Goal: Information Seeking & Learning: Learn about a topic

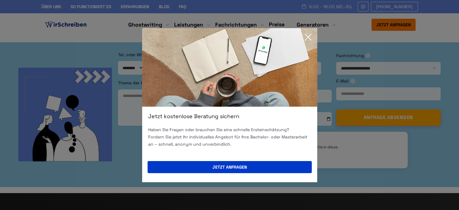
click at [309, 37] on icon at bounding box center [308, 37] width 12 height 12
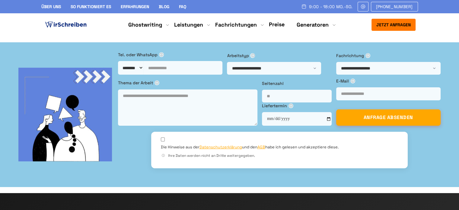
click at [162, 6] on link "Blog" at bounding box center [164, 6] width 11 height 5
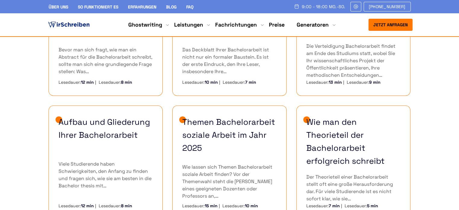
scroll to position [211, 0]
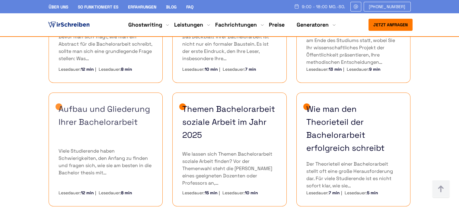
click at [117, 110] on link "Aufbau und Gliederung Ihrer Bachelorarbeit" at bounding box center [106, 115] width 94 height 26
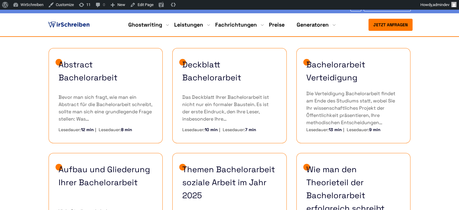
scroll to position [181, 0]
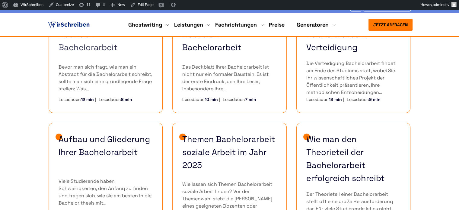
click at [96, 47] on link "Abstract Bachelorarbeit" at bounding box center [106, 41] width 94 height 26
click at [111, 139] on link "Aufbau und Gliederung Ihrer Bachelorarbeit" at bounding box center [106, 145] width 94 height 26
click at [116, 140] on link "Aufbau und Gliederung Ihrer Bachelorarbeit" at bounding box center [106, 145] width 94 height 26
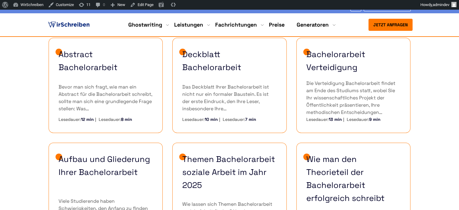
scroll to position [151, 0]
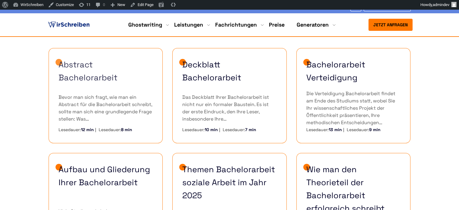
click at [81, 64] on link "Abstract Bachelorarbeit" at bounding box center [106, 71] width 94 height 26
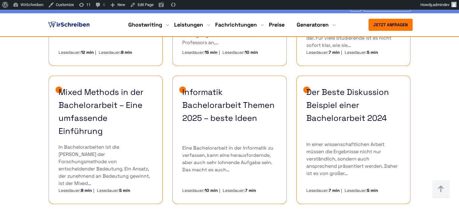
scroll to position [362, 0]
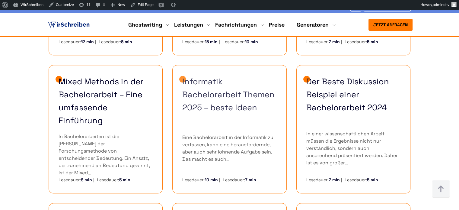
click at [201, 78] on link "Informatik Bachelorarbeit Themen 2025 – beste Ideen" at bounding box center [229, 94] width 94 height 39
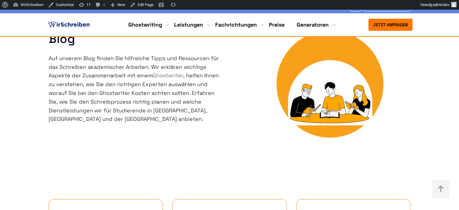
scroll to position [362, 0]
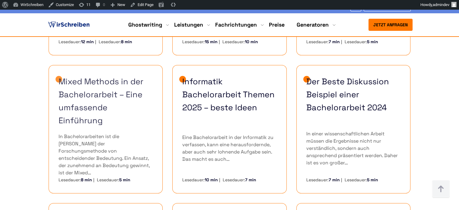
click at [108, 77] on link "Mixed Methods in der Bachelorarbeit – Eine umfassende Einführung" at bounding box center [106, 101] width 94 height 52
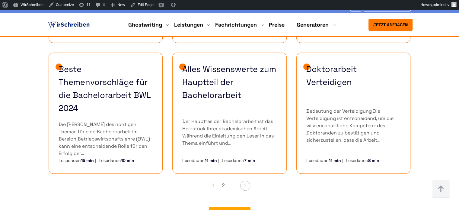
scroll to position [513, 0]
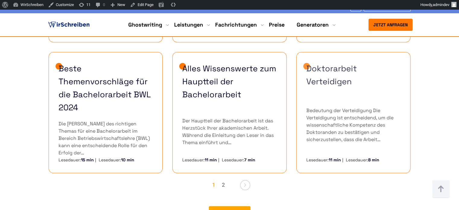
click at [324, 62] on link "Doktorarbeit Verteidigen" at bounding box center [353, 75] width 94 height 26
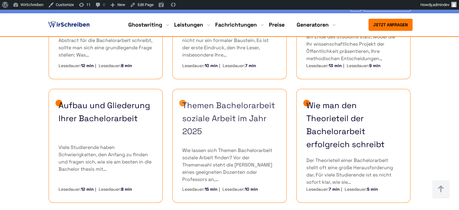
scroll to position [211, 0]
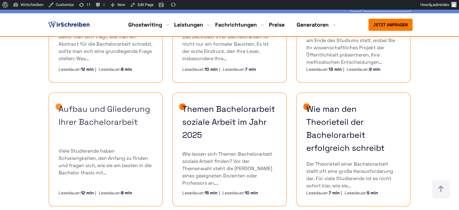
click at [114, 116] on link "Aufbau und Gliederung Ihrer Bachelorarbeit" at bounding box center [106, 115] width 94 height 26
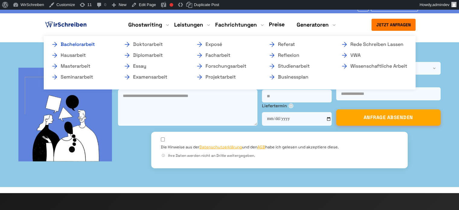
click at [88, 46] on link "Bachelorarbeit" at bounding box center [81, 44] width 60 height 7
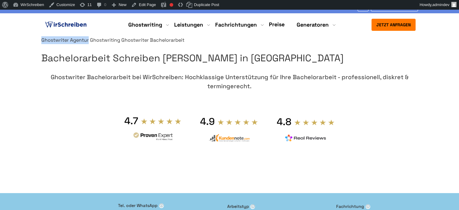
copy div "Ghostwriter Agentur"
drag, startPoint x: 237, startPoint y: 56, endPoint x: 276, endPoint y: 59, distance: 39.1
click at [276, 59] on div "Ghostwriter Agentur Ghostwriting Ghostwriter Bachelorarbeit Bachelorarbeit Schr…" at bounding box center [230, 111] width 386 height 151
click at [149, 6] on link "Edit Page" at bounding box center [143, 5] width 29 height 10
